Goal: Use online tool/utility: Utilize a website feature to perform a specific function

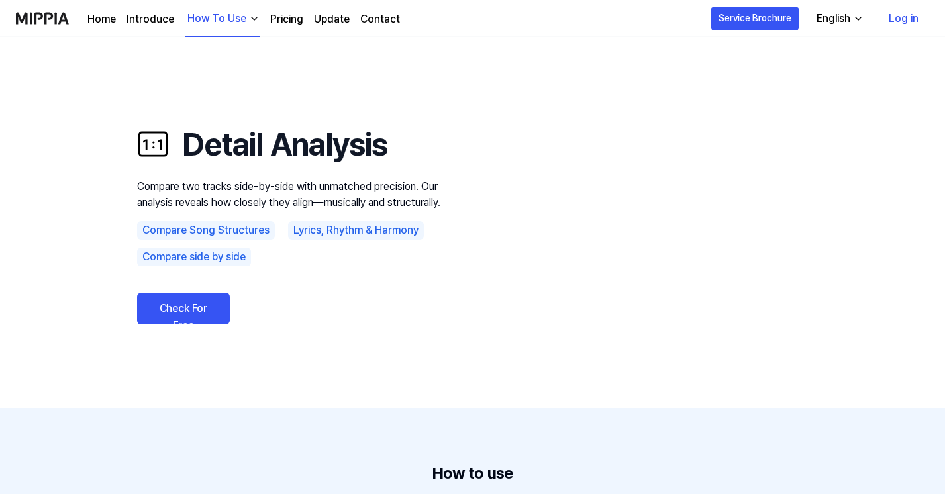
scroll to position [1595, 0]
click at [185, 306] on link "Check For Free" at bounding box center [183, 309] width 93 height 32
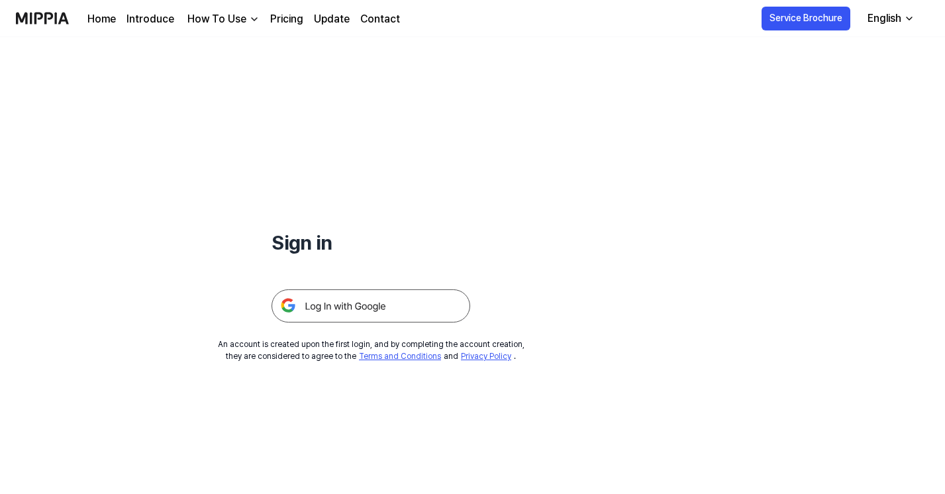
click at [352, 300] on img at bounding box center [370, 305] width 199 height 33
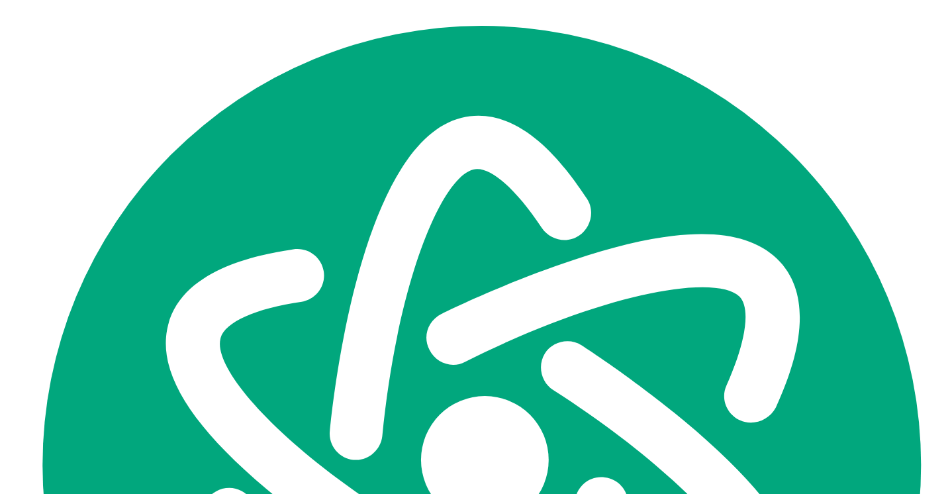
scroll to position [1595, 0]
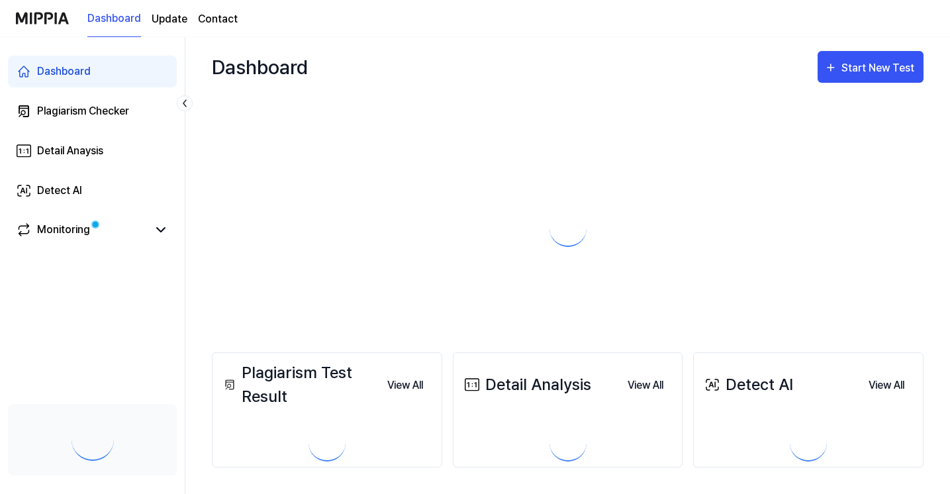
scroll to position [1595, 0]
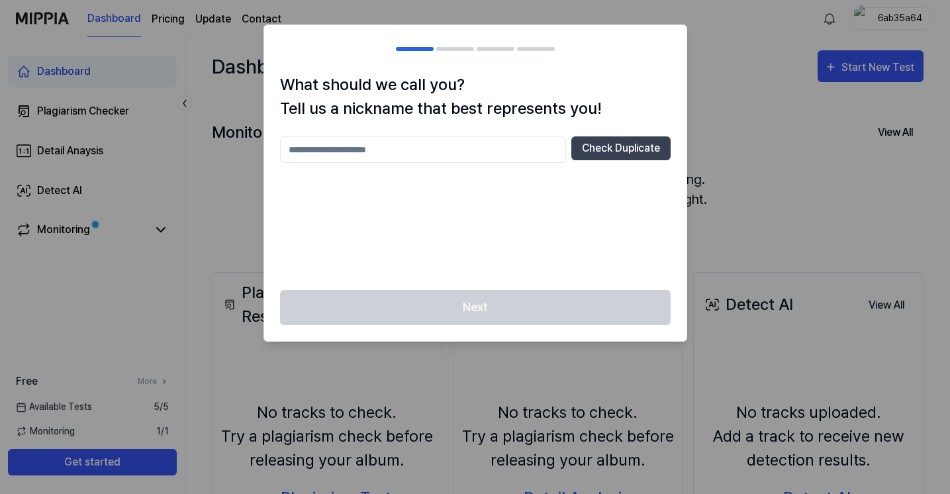
click at [466, 158] on input "text" at bounding box center [423, 149] width 286 height 26
type input "**********"
click at [619, 153] on button "Check Duplicate" at bounding box center [620, 148] width 99 height 24
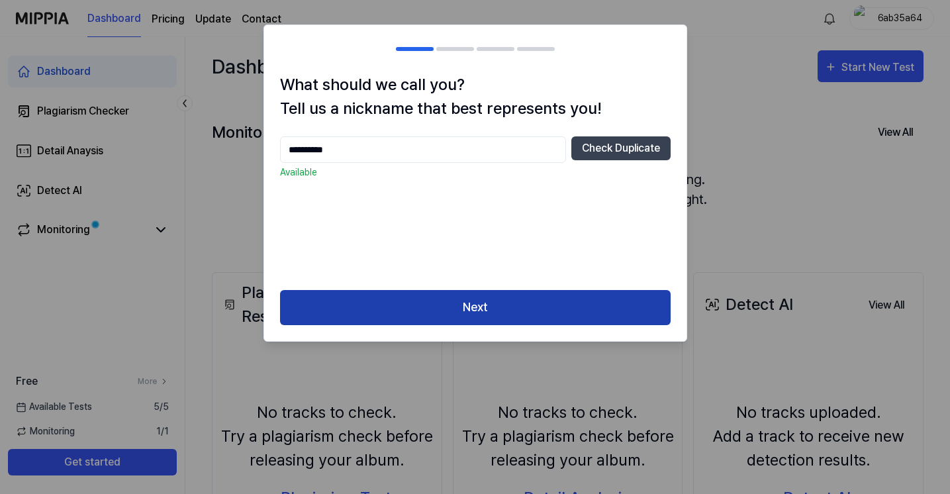
click at [547, 299] on button "Next" at bounding box center [475, 307] width 391 height 35
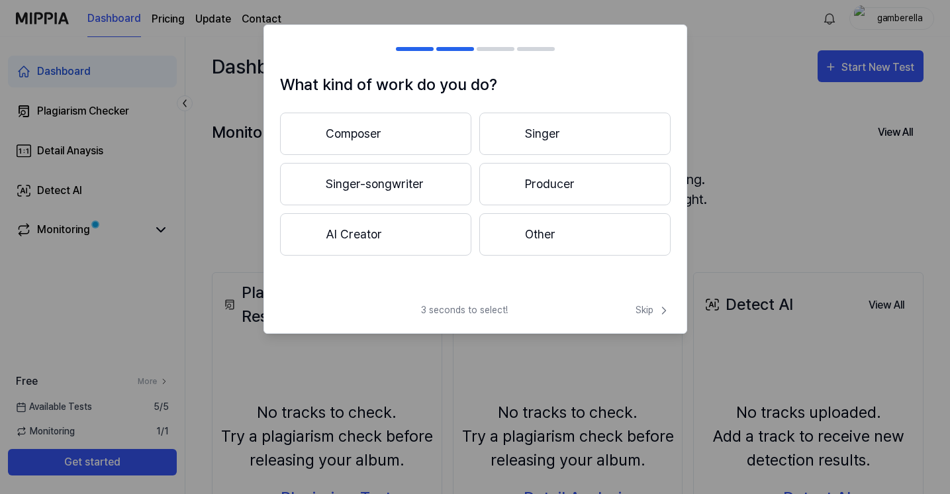
click at [538, 229] on button "Other" at bounding box center [574, 234] width 191 height 42
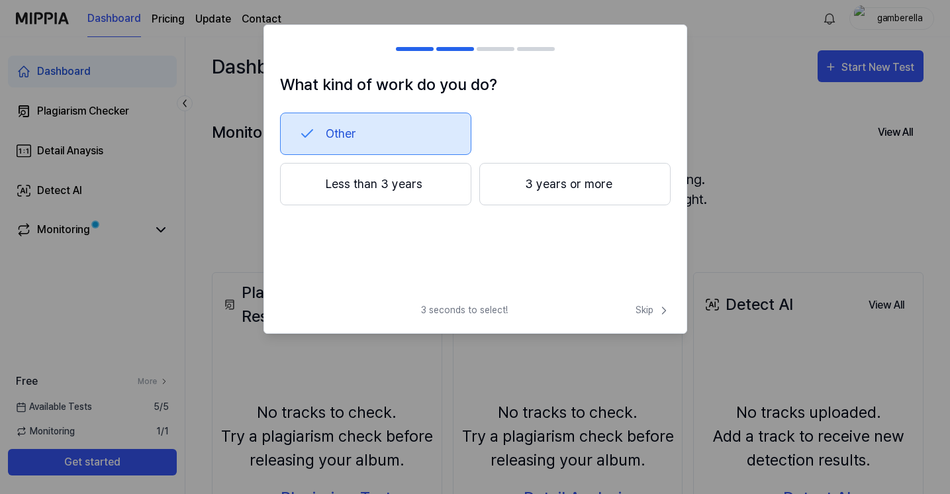
click at [413, 178] on button "Less than 3 years" at bounding box center [375, 184] width 191 height 42
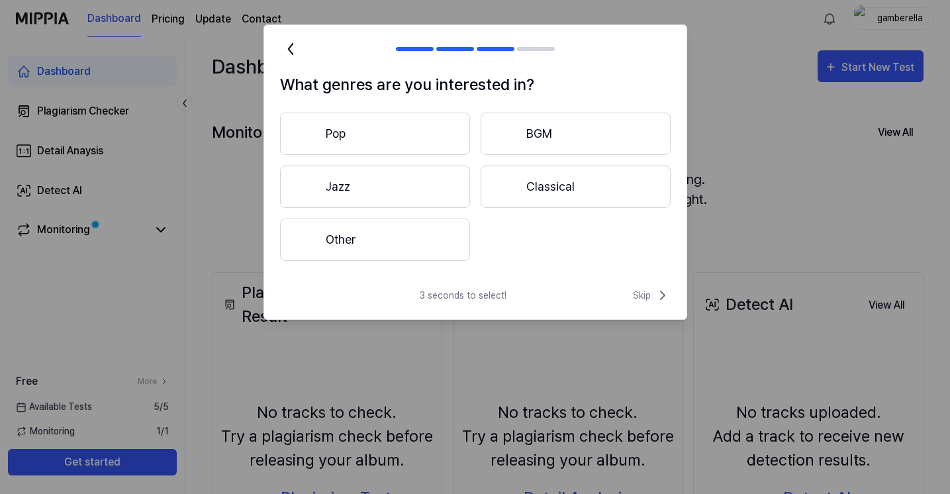
click at [440, 135] on button "Pop" at bounding box center [375, 134] width 190 height 42
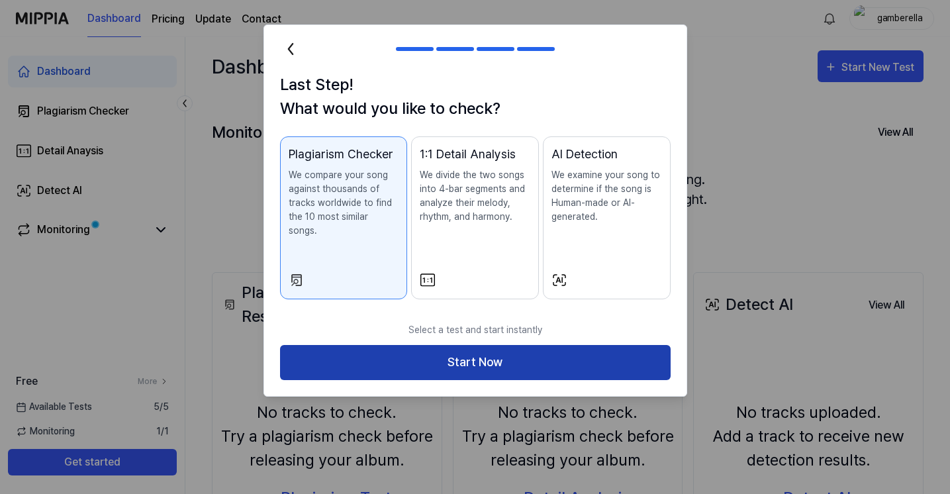
click at [505, 345] on button "Start Now" at bounding box center [475, 362] width 391 height 35
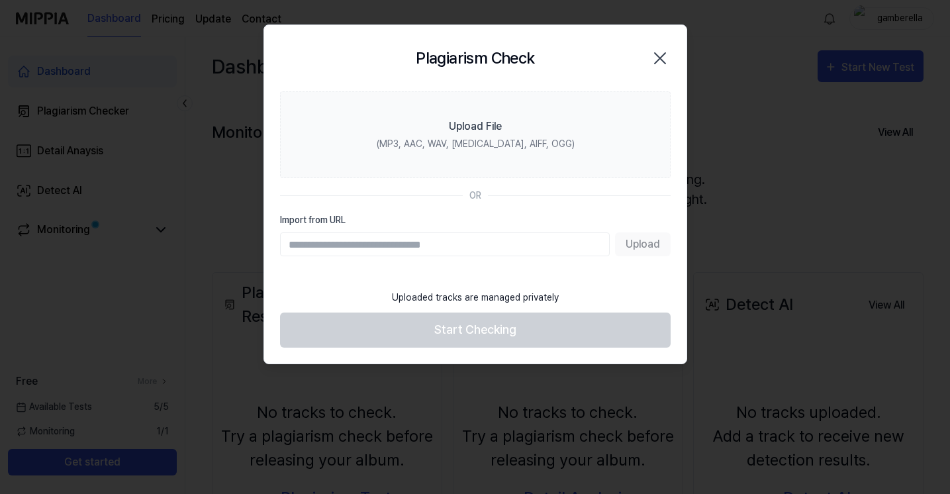
click at [490, 247] on input "Import from URL" at bounding box center [445, 244] width 330 height 24
paste input "**********"
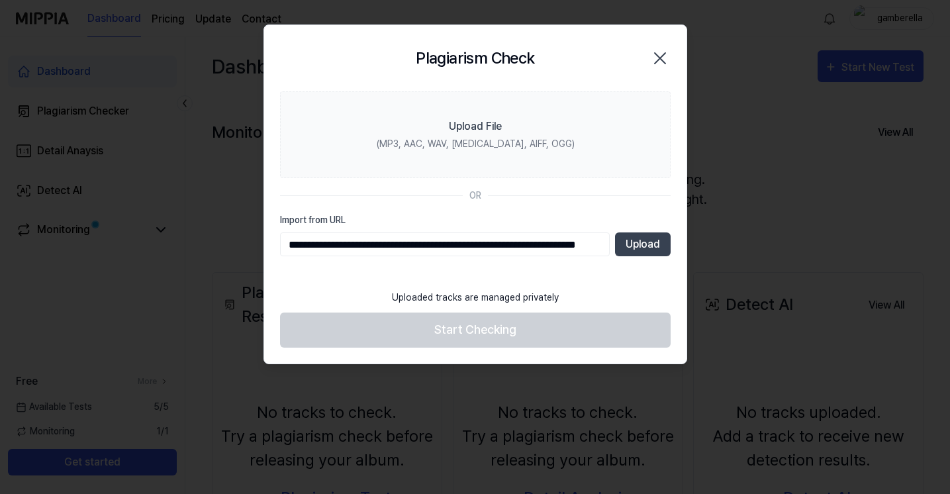
scroll to position [0, 79]
type input "**********"
click at [642, 250] on button "Upload" at bounding box center [643, 244] width 56 height 24
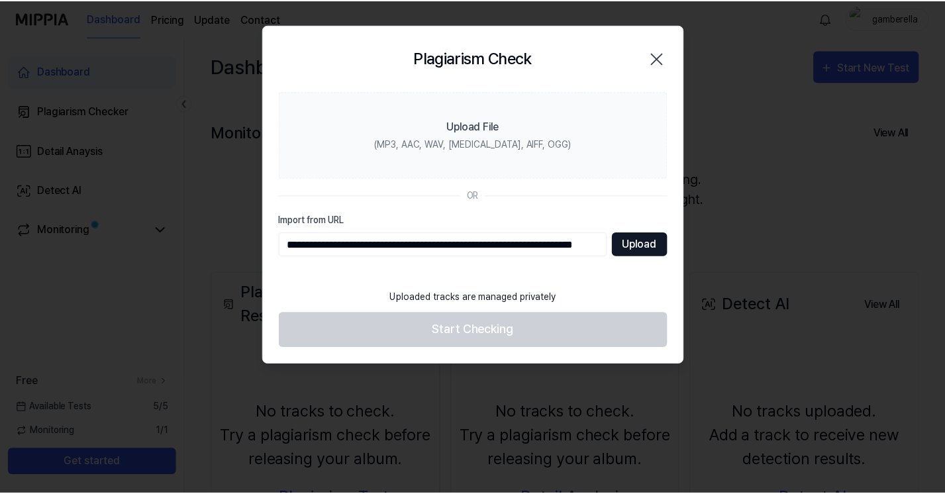
scroll to position [0, 0]
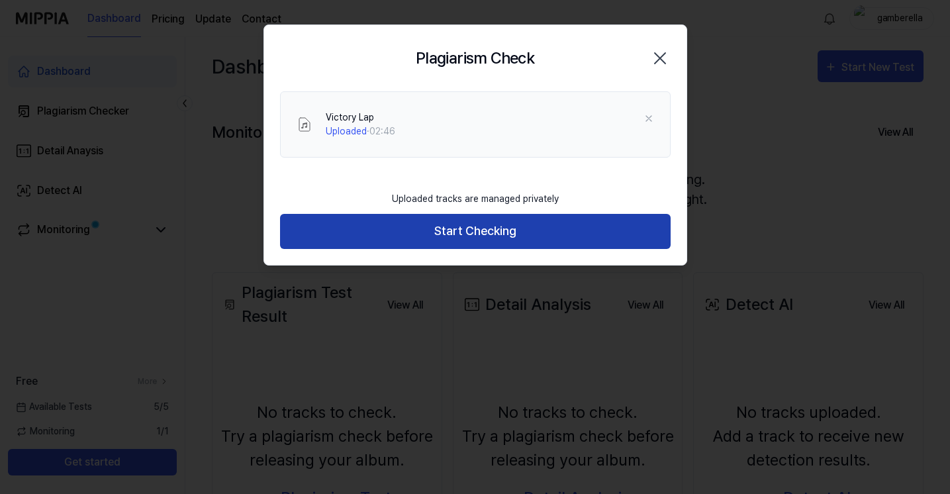
click at [481, 245] on button "Start Checking" at bounding box center [475, 231] width 391 height 35
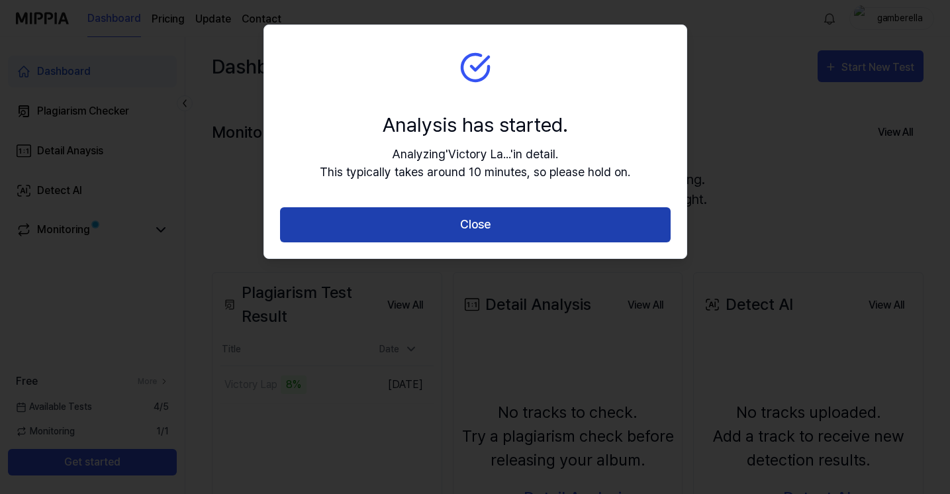
click at [537, 218] on button "Close" at bounding box center [475, 224] width 391 height 35
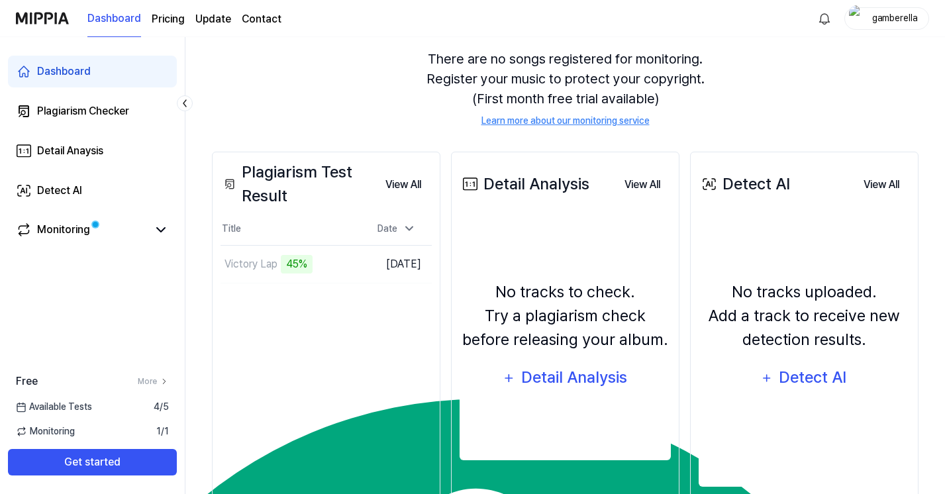
scroll to position [156, 0]
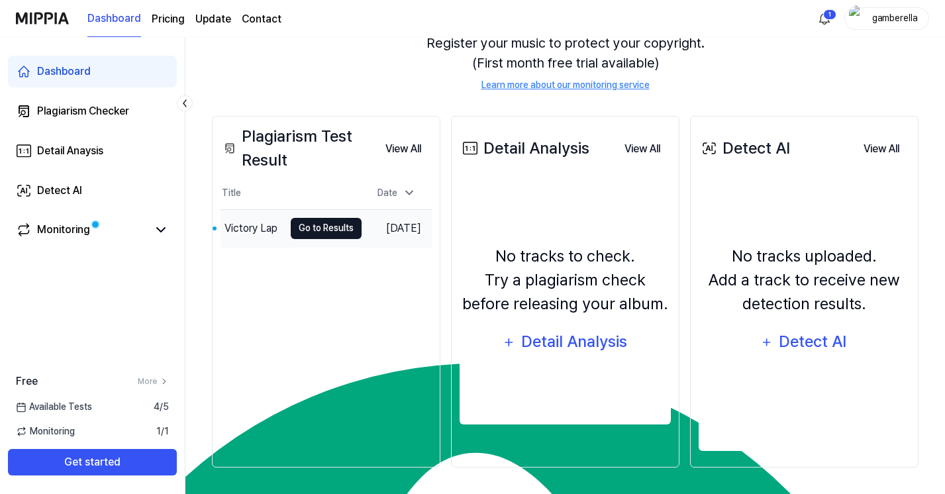
click at [299, 226] on button "Go to Results" at bounding box center [326, 228] width 71 height 21
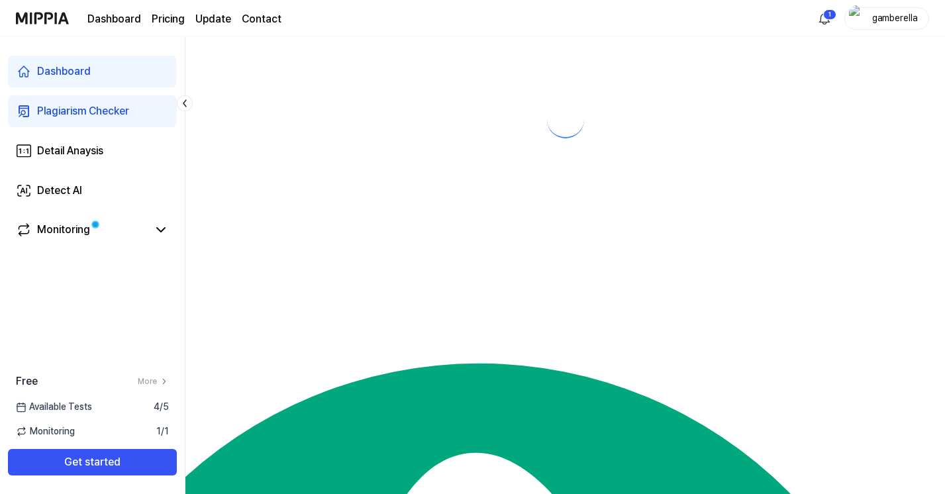
scroll to position [0, 0]
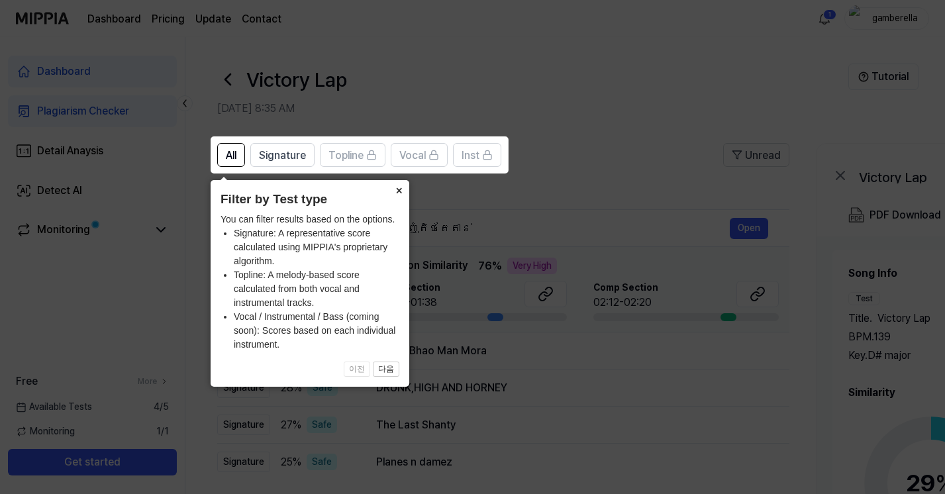
click at [399, 185] on button "×" at bounding box center [398, 189] width 21 height 19
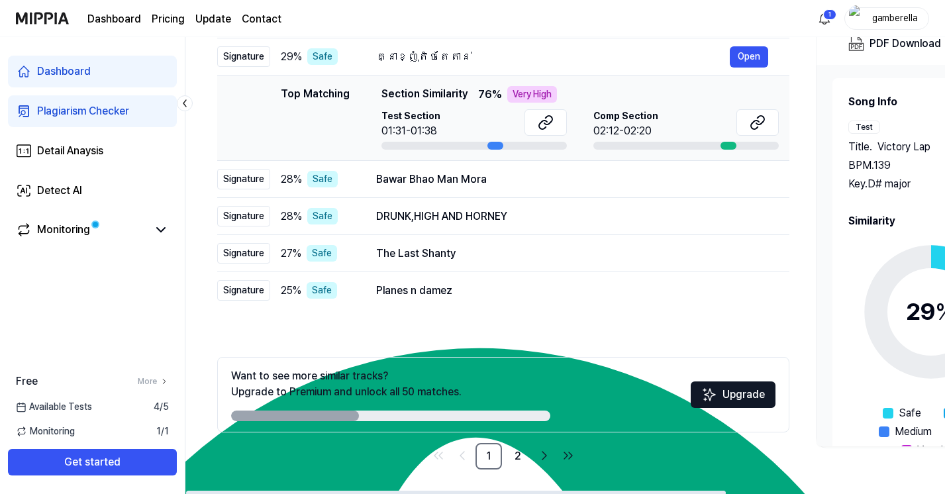
scroll to position [169, 0]
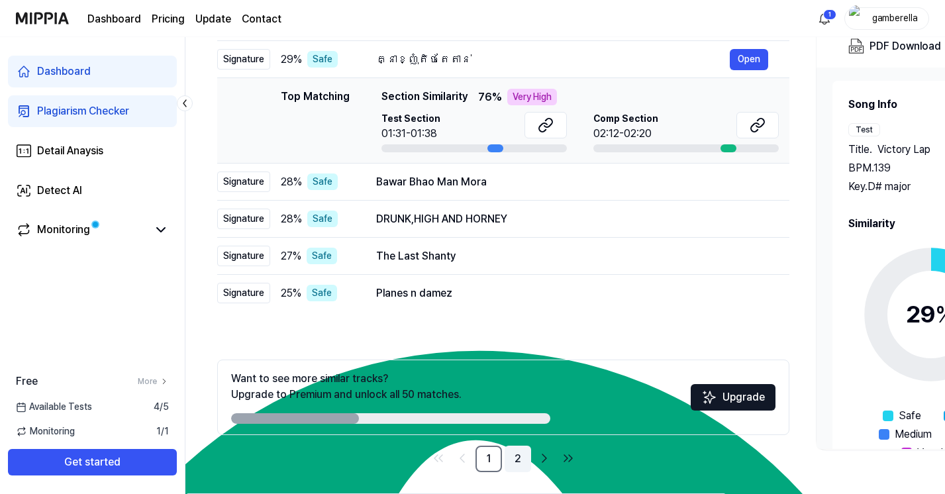
click at [514, 457] on link "2" at bounding box center [518, 459] width 26 height 26
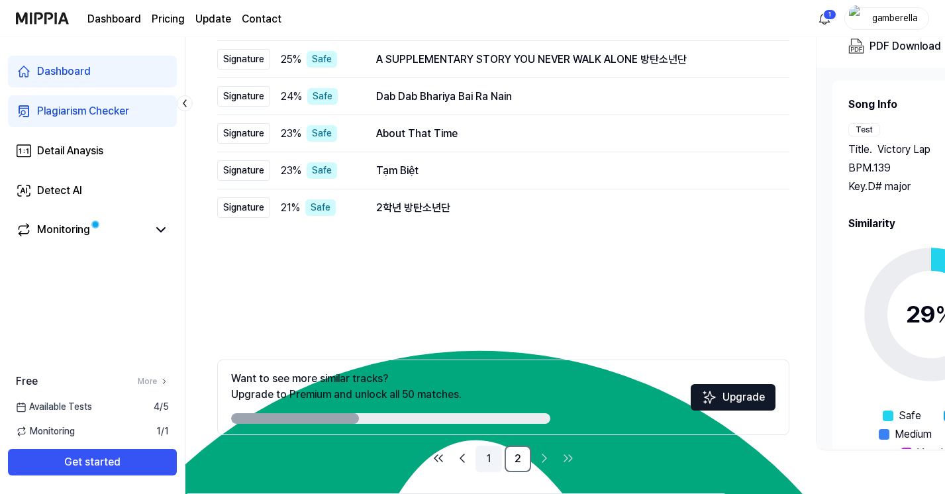
click at [486, 459] on link "1" at bounding box center [488, 459] width 26 height 26
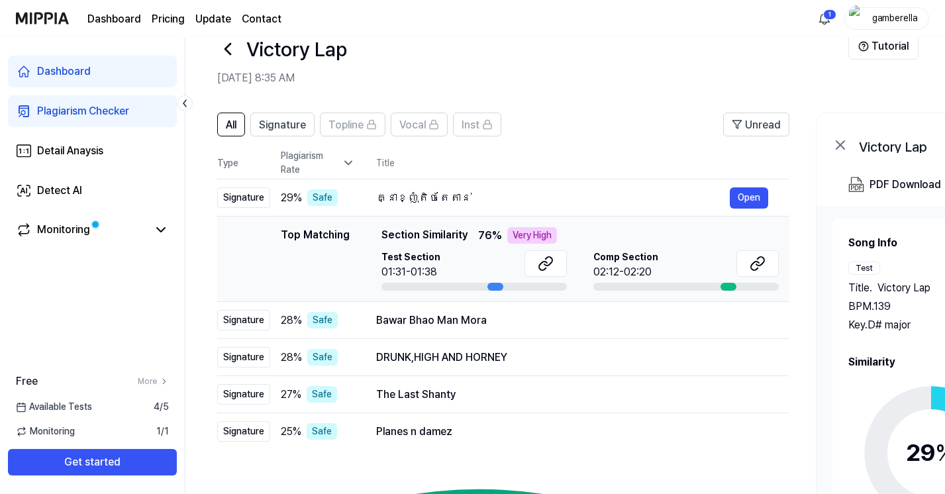
scroll to position [29, 0]
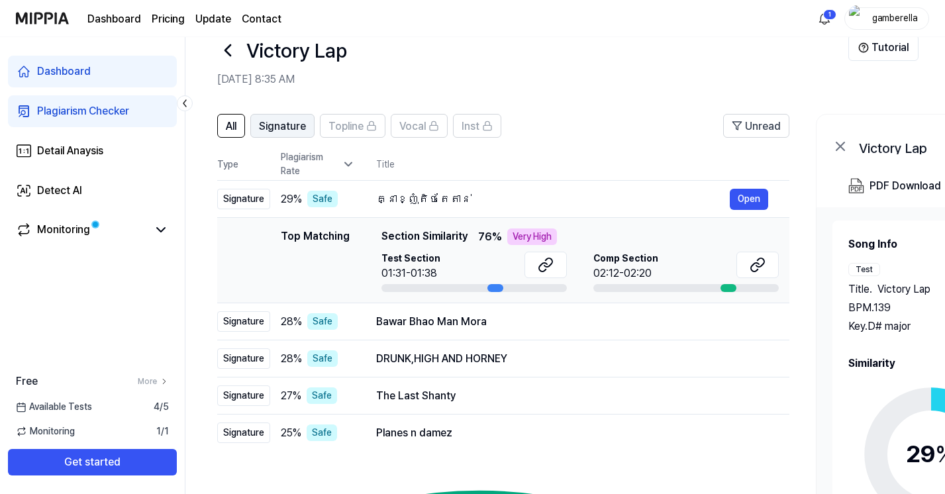
click at [266, 127] on span "Signature" at bounding box center [282, 127] width 47 height 16
click at [265, 126] on span "Signature" at bounding box center [282, 127] width 47 height 16
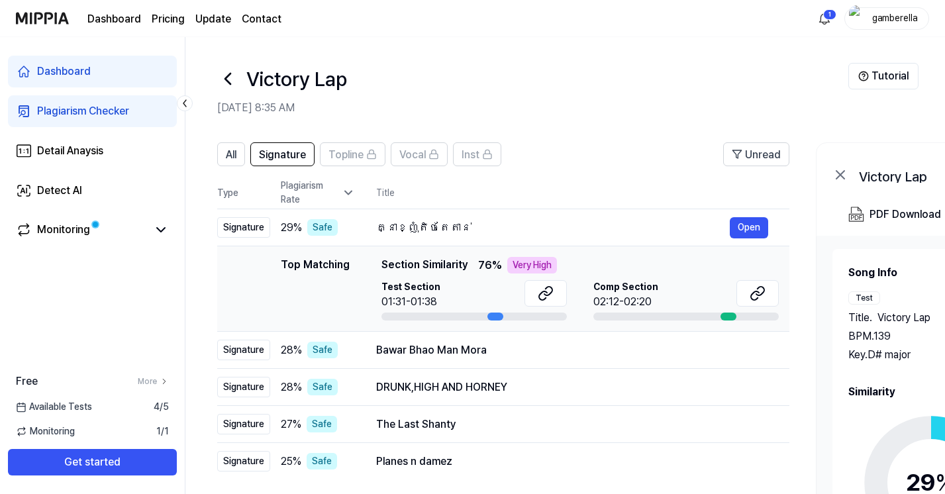
scroll to position [0, 0]
click at [230, 149] on span "All" at bounding box center [231, 156] width 11 height 16
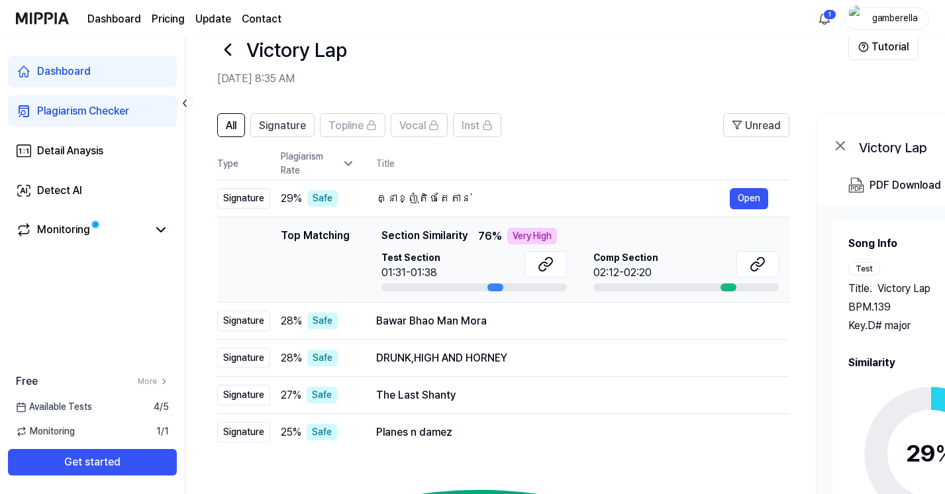
scroll to position [30, 0]
click at [165, 228] on icon at bounding box center [161, 230] width 16 height 16
click at [161, 230] on icon at bounding box center [161, 230] width 16 height 16
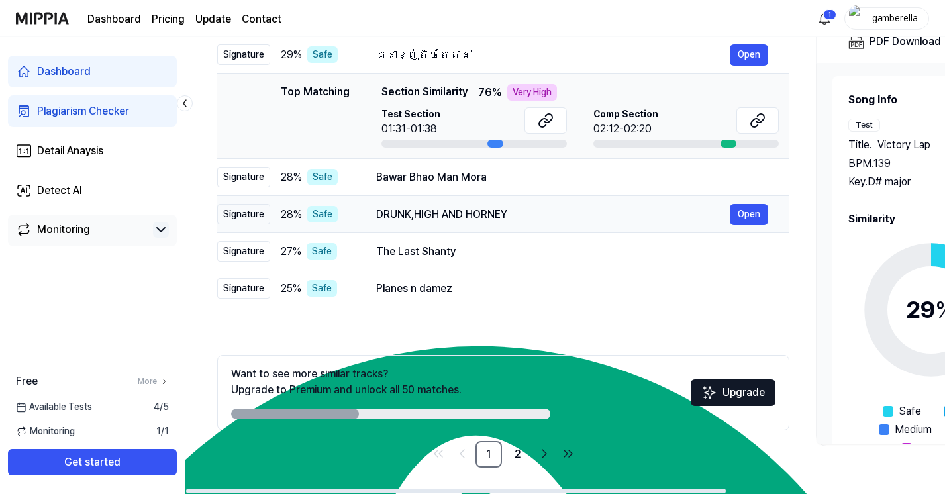
scroll to position [0, 0]
